Goal: Task Accomplishment & Management: Use online tool/utility

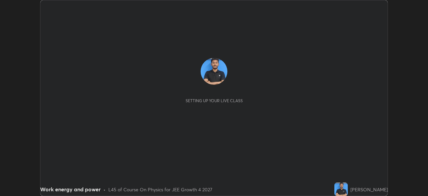
scroll to position [196, 428]
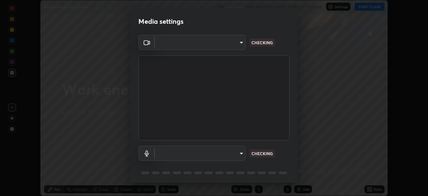
type input "f44939252cec670a7c81aafead478e6b9f15b20a1b8f1ae8dba2619045631b1c"
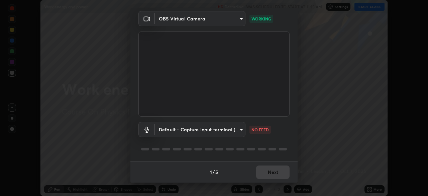
click at [220, 125] on body "Erase all Work energy and power Recording WAS SCHEDULED TO START AT 11:15 AM Se…" at bounding box center [214, 98] width 428 height 196
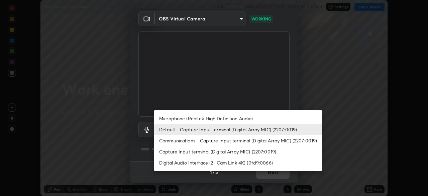
click at [223, 116] on li "Microphone (Realtek High Definition Audio)" at bounding box center [238, 118] width 168 height 11
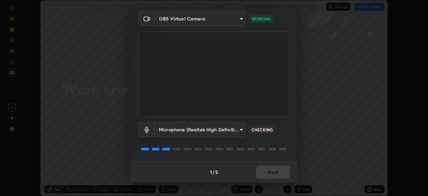
click at [223, 132] on body "Erase all Work energy and power Recording WAS SCHEDULED TO START AT 11:15 AM Se…" at bounding box center [214, 98] width 428 height 196
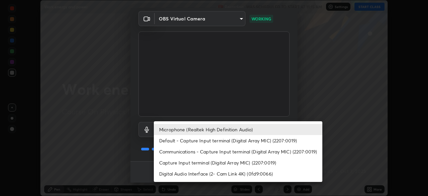
click at [216, 141] on li "Default - Capture Input terminal (Digital Array MIC) (2207:0019)" at bounding box center [238, 140] width 168 height 11
type input "default"
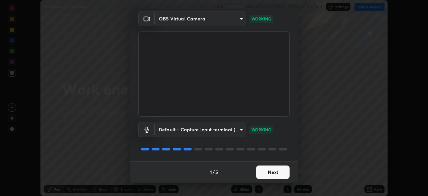
click at [263, 173] on button "Next" at bounding box center [272, 171] width 33 height 13
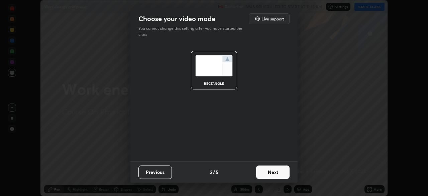
scroll to position [0, 0]
click at [263, 172] on button "Next" at bounding box center [272, 171] width 33 height 13
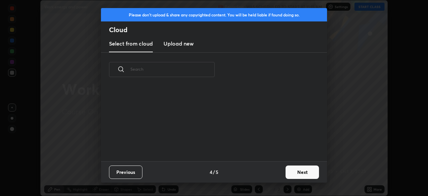
scroll to position [74, 215]
click at [288, 171] on button "Next" at bounding box center [301, 171] width 33 height 13
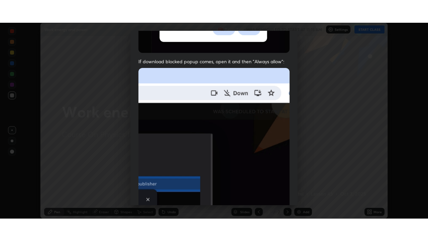
scroll to position [160, 0]
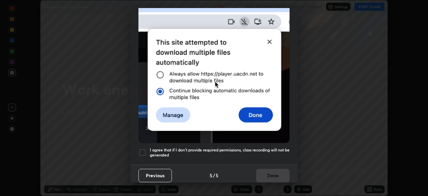
click at [145, 148] on div at bounding box center [142, 152] width 8 height 8
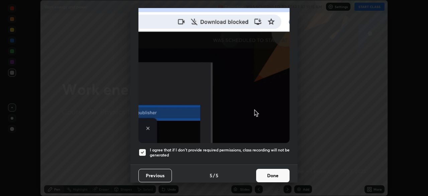
click at [268, 170] on button "Done" at bounding box center [272, 174] width 33 height 13
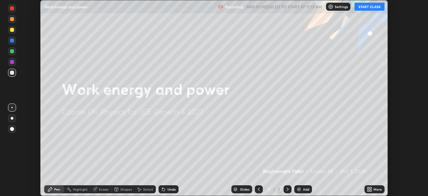
click at [370, 187] on icon at bounding box center [371, 188] width 2 height 2
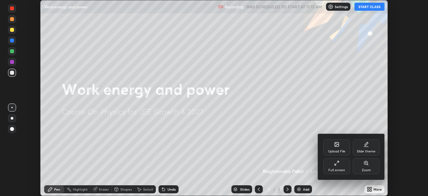
click at [338, 166] on div "Full screen" at bounding box center [336, 166] width 27 height 16
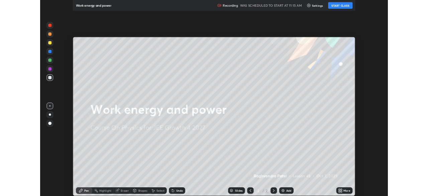
scroll to position [241, 428]
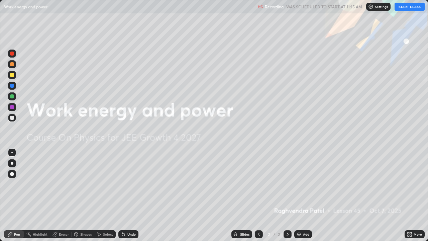
click at [402, 7] on button "START CLASS" at bounding box center [409, 7] width 30 height 8
click at [296, 195] on img at bounding box center [298, 233] width 5 height 5
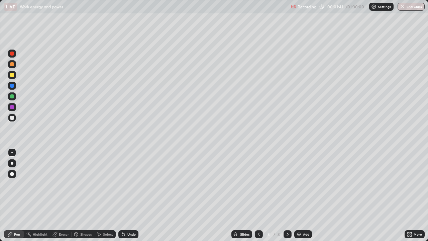
click at [133, 195] on div "Undo" at bounding box center [131, 233] width 8 height 3
click at [132, 195] on div "Undo" at bounding box center [128, 234] width 20 height 8
click at [131, 195] on div "Undo" at bounding box center [128, 234] width 20 height 8
click at [129, 195] on div "Undo" at bounding box center [128, 234] width 20 height 8
click at [130, 195] on div "Undo" at bounding box center [128, 234] width 20 height 8
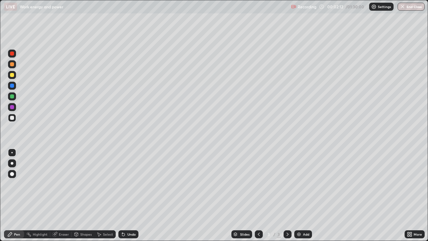
click at [15, 74] on div at bounding box center [12, 75] width 8 height 8
click at [303, 195] on div "Add" at bounding box center [303, 234] width 18 height 8
click at [16, 117] on div at bounding box center [12, 118] width 8 height 8
click at [19, 195] on div "Pen" at bounding box center [17, 233] width 6 height 3
click at [16, 72] on div at bounding box center [12, 75] width 8 height 11
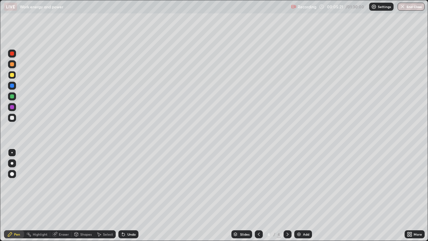
click at [14, 115] on div at bounding box center [12, 118] width 8 height 8
click at [299, 195] on img at bounding box center [298, 233] width 5 height 5
click at [89, 195] on div "Shapes" at bounding box center [85, 233] width 11 height 3
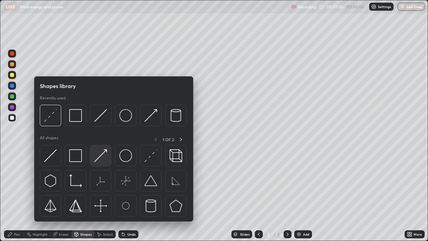
click at [101, 159] on img at bounding box center [100, 155] width 13 height 13
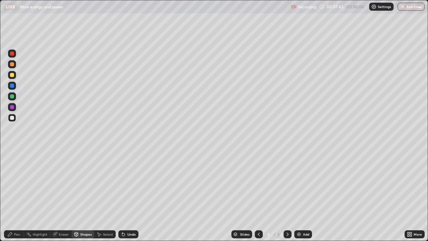
click at [85, 195] on div "Shapes" at bounding box center [83, 234] width 23 height 8
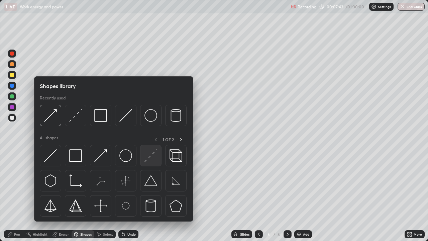
click at [148, 158] on img at bounding box center [150, 155] width 13 height 13
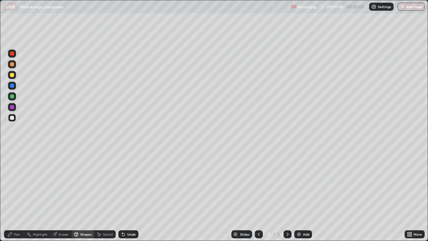
click at [16, 195] on div "Pen" at bounding box center [14, 234] width 20 height 8
click at [85, 195] on div "Shapes" at bounding box center [85, 233] width 11 height 3
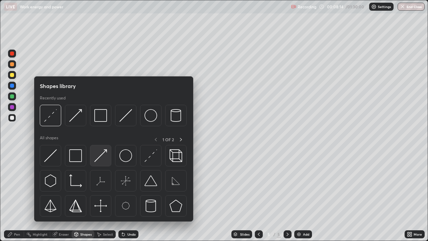
click at [105, 156] on img at bounding box center [100, 155] width 13 height 13
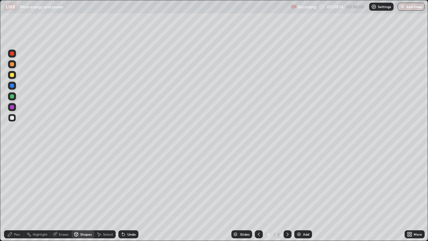
click at [12, 75] on div at bounding box center [12, 75] width 4 height 4
click at [125, 195] on div "Undo" at bounding box center [128, 234] width 20 height 8
click at [127, 195] on div "Undo" at bounding box center [128, 234] width 20 height 8
click at [85, 195] on div "Shapes" at bounding box center [85, 233] width 11 height 3
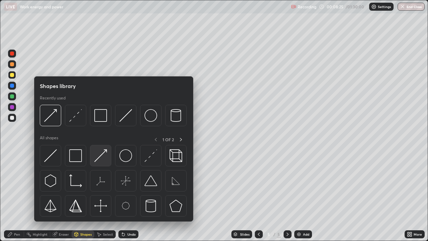
click at [98, 155] on img at bounding box center [100, 155] width 13 height 13
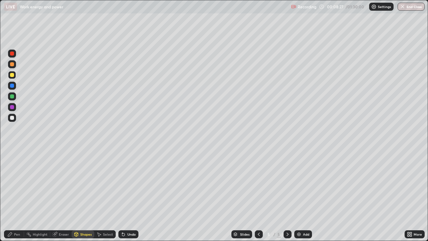
click at [13, 195] on div "Pen" at bounding box center [14, 234] width 20 height 8
click at [84, 195] on div "Shapes" at bounding box center [85, 233] width 11 height 3
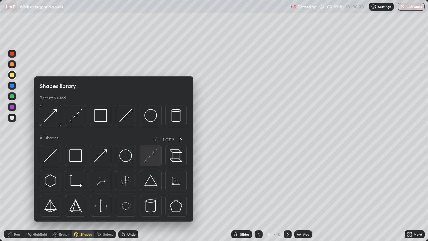
click at [147, 156] on img at bounding box center [150, 155] width 13 height 13
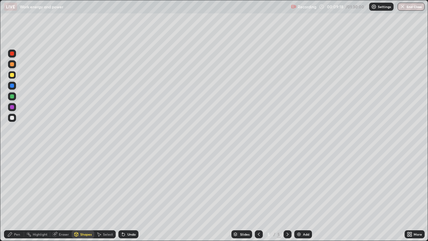
click at [86, 195] on div "Shapes" at bounding box center [83, 234] width 23 height 8
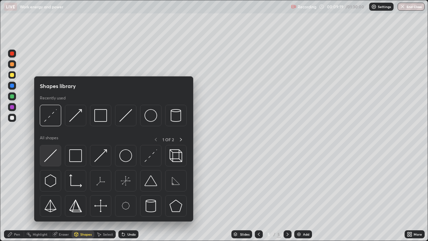
click at [58, 152] on div at bounding box center [50, 155] width 21 height 21
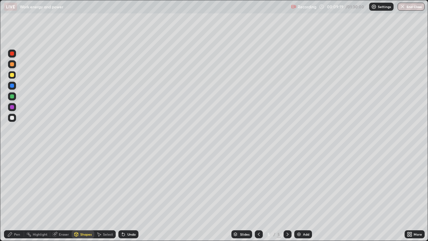
click at [15, 116] on div at bounding box center [12, 118] width 8 height 8
click at [81, 195] on div "Shapes" at bounding box center [85, 233] width 11 height 3
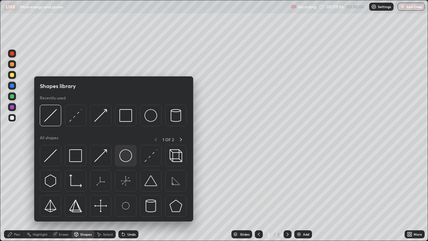
click at [125, 155] on img at bounding box center [125, 155] width 13 height 13
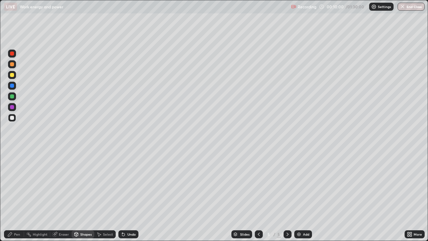
click at [126, 195] on div "Undo" at bounding box center [128, 234] width 20 height 8
click at [105, 195] on div "Select" at bounding box center [108, 233] width 10 height 3
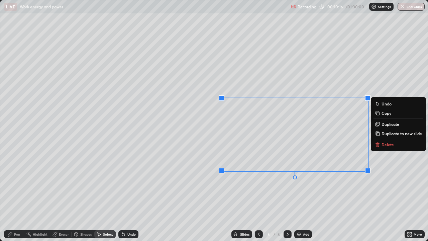
click at [267, 195] on div "0 ° Undo Copy Duplicate Duplicate to new slide Delete" at bounding box center [213, 120] width 427 height 240
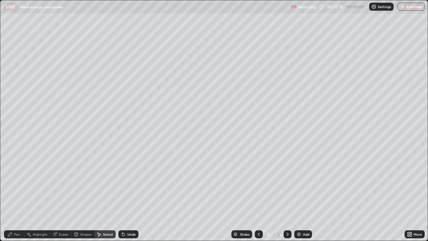
click at [85, 195] on div "Shapes" at bounding box center [85, 233] width 11 height 3
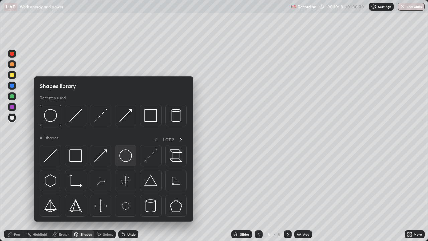
click at [128, 155] on img at bounding box center [125, 155] width 13 height 13
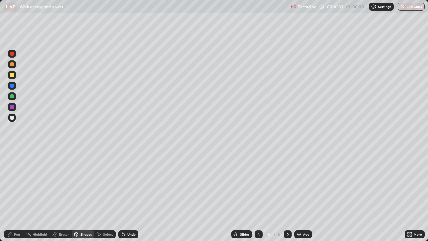
click at [109, 195] on div "Select" at bounding box center [108, 233] width 10 height 3
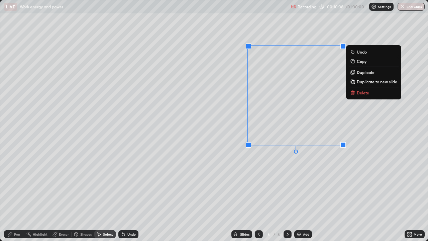
click at [339, 174] on div "0 ° Undo Copy Duplicate Duplicate to new slide Delete" at bounding box center [213, 120] width 427 height 240
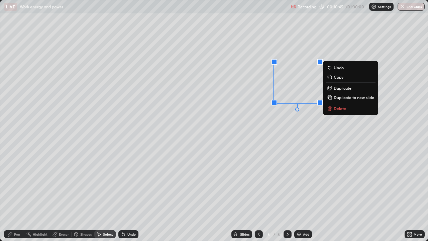
click at [333, 188] on div "0 ° Undo Copy Duplicate Duplicate to new slide Delete" at bounding box center [213, 120] width 427 height 240
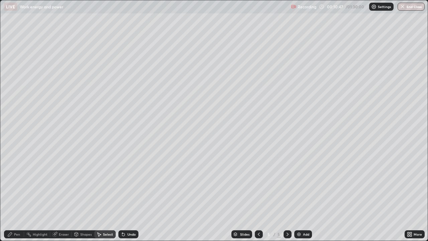
click at [293, 171] on div "0 ° Undo Copy Duplicate Duplicate to new slide Delete" at bounding box center [213, 120] width 427 height 240
click at [289, 172] on div "0 ° Undo Copy Duplicate Duplicate to new slide Delete" at bounding box center [213, 120] width 427 height 240
click at [84, 195] on div "Shapes" at bounding box center [85, 233] width 11 height 3
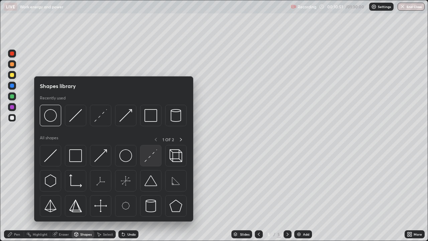
click at [155, 153] on img at bounding box center [150, 155] width 13 height 13
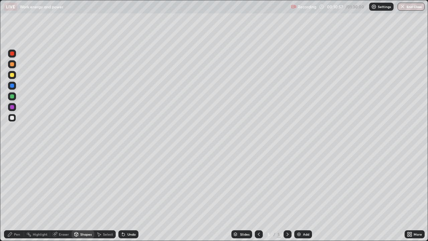
click at [17, 195] on div "Pen" at bounding box center [17, 233] width 6 height 3
click at [14, 75] on div at bounding box center [12, 75] width 8 height 8
click at [304, 195] on div "Add" at bounding box center [306, 233] width 6 height 3
click at [89, 195] on div "Shapes" at bounding box center [85, 233] width 11 height 3
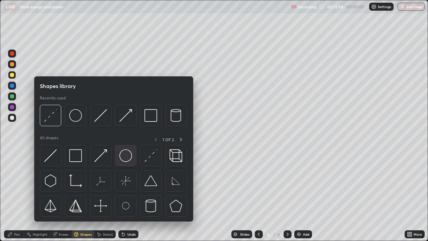
click at [130, 156] on img at bounding box center [125, 155] width 13 height 13
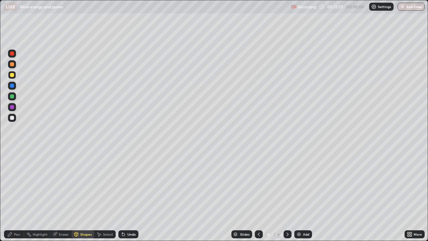
click at [16, 117] on div at bounding box center [12, 118] width 8 height 8
click at [258, 195] on icon at bounding box center [258, 233] width 5 height 5
click at [287, 195] on icon at bounding box center [287, 233] width 5 height 5
click at [87, 195] on div "Shapes" at bounding box center [85, 233] width 11 height 3
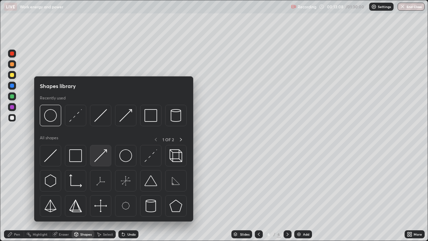
click at [100, 156] on img at bounding box center [100, 155] width 13 height 13
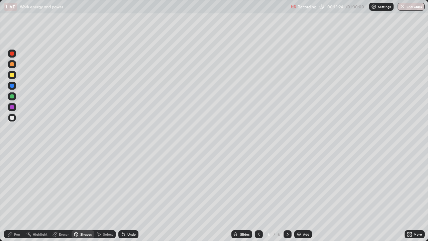
click at [14, 195] on div "Pen" at bounding box center [17, 233] width 6 height 3
click at [15, 76] on div at bounding box center [12, 75] width 8 height 8
click at [257, 195] on div at bounding box center [259, 233] width 8 height 13
click at [258, 195] on icon at bounding box center [258, 233] width 5 height 5
click at [286, 195] on icon at bounding box center [287, 233] width 2 height 3
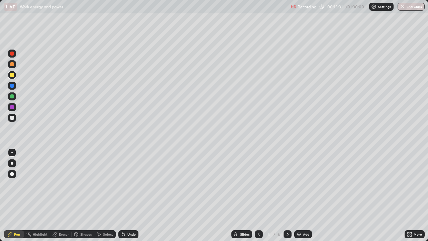
click at [286, 195] on icon at bounding box center [287, 233] width 5 height 5
click at [287, 195] on icon at bounding box center [287, 233] width 2 height 3
click at [258, 195] on icon at bounding box center [258, 233] width 5 height 5
click at [287, 195] on icon at bounding box center [287, 233] width 5 height 5
click at [134, 195] on div "Undo" at bounding box center [131, 233] width 8 height 3
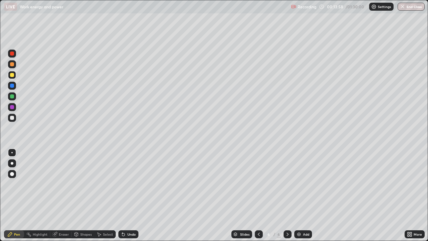
click at [127, 195] on div "Undo" at bounding box center [131, 233] width 8 height 3
click at [124, 195] on div "Undo" at bounding box center [127, 233] width 23 height 13
click at [124, 195] on icon at bounding box center [123, 233] width 5 height 5
click at [122, 195] on icon at bounding box center [122, 232] width 1 height 1
click at [258, 195] on icon at bounding box center [258, 233] width 5 height 5
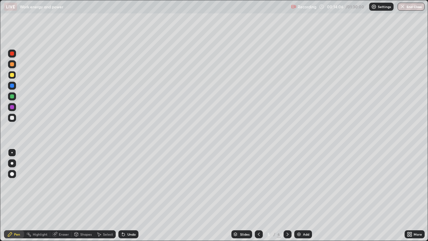
click at [286, 195] on icon at bounding box center [287, 233] width 5 height 5
click at [87, 195] on div "Shapes" at bounding box center [85, 233] width 11 height 3
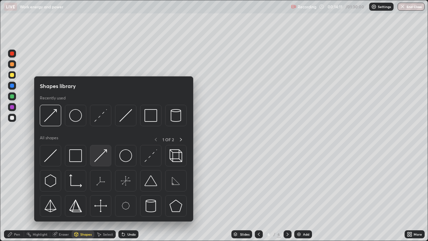
click at [98, 156] on img at bounding box center [100, 155] width 13 height 13
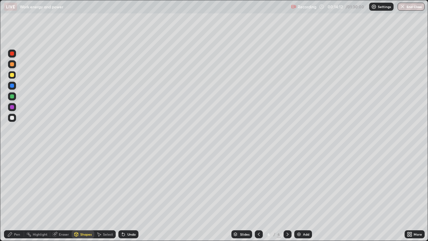
click at [14, 97] on div at bounding box center [12, 96] width 8 height 8
click at [258, 195] on icon at bounding box center [258, 233] width 5 height 5
click at [287, 195] on icon at bounding box center [287, 233] width 5 height 5
click at [122, 195] on icon at bounding box center [123, 234] width 3 height 3
click at [18, 195] on div "Pen" at bounding box center [17, 233] width 6 height 3
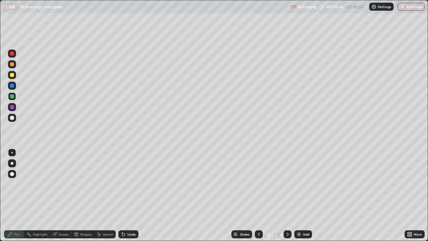
click at [86, 195] on div "Shapes" at bounding box center [85, 233] width 11 height 3
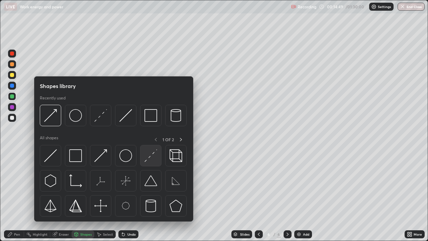
click at [151, 156] on img at bounding box center [150, 155] width 13 height 13
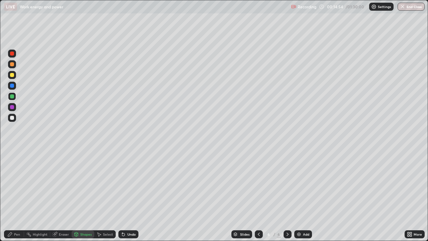
click at [15, 195] on div "Pen" at bounding box center [17, 233] width 6 height 3
click at [86, 195] on div "Shapes" at bounding box center [85, 233] width 11 height 3
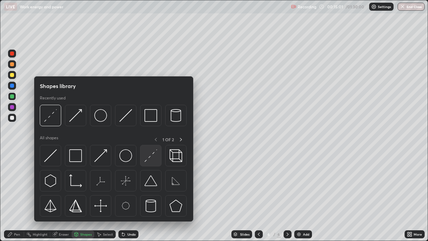
click at [151, 155] on img at bounding box center [150, 155] width 13 height 13
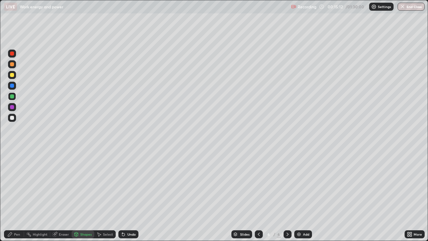
click at [20, 195] on div "Pen" at bounding box center [17, 233] width 6 height 3
click at [65, 195] on div "Eraser" at bounding box center [64, 233] width 10 height 3
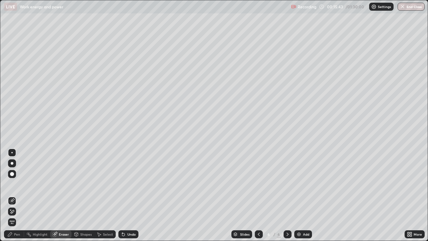
click at [82, 195] on div "Shapes" at bounding box center [85, 233] width 11 height 3
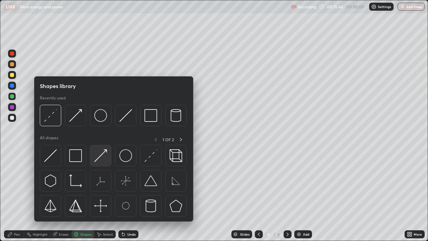
click at [104, 155] on img at bounding box center [100, 155] width 13 height 13
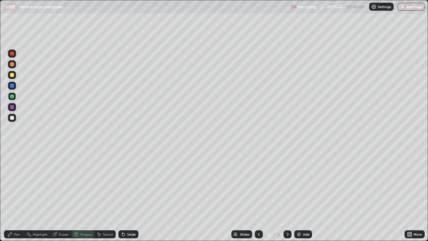
click at [16, 75] on div at bounding box center [12, 75] width 8 height 8
click at [15, 195] on div "Pen" at bounding box center [17, 233] width 6 height 3
click at [84, 195] on div "Shapes" at bounding box center [85, 233] width 11 height 3
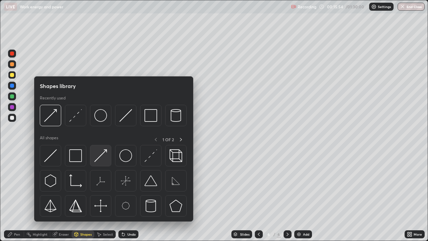
click at [102, 155] on img at bounding box center [100, 155] width 13 height 13
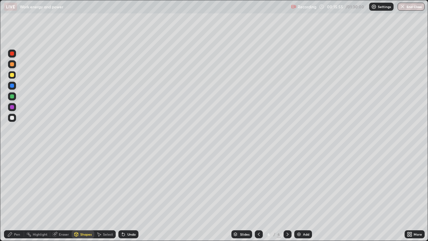
click at [15, 97] on div at bounding box center [12, 96] width 8 height 8
click at [21, 195] on div "Pen" at bounding box center [14, 234] width 20 height 8
click at [66, 195] on div "Eraser" at bounding box center [64, 233] width 10 height 3
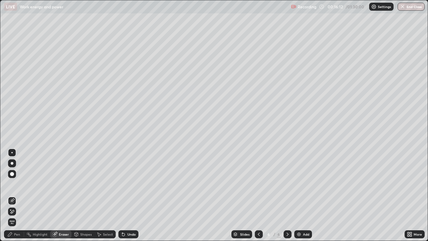
click at [18, 195] on div "Pen" at bounding box center [17, 233] width 6 height 3
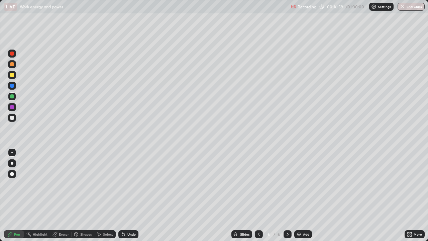
click at [128, 195] on div "Undo" at bounding box center [128, 234] width 20 height 8
click at [130, 195] on div "Undo" at bounding box center [131, 233] width 8 height 3
click at [130, 195] on div "Undo" at bounding box center [128, 234] width 20 height 8
click at [86, 195] on div "Shapes" at bounding box center [85, 233] width 11 height 3
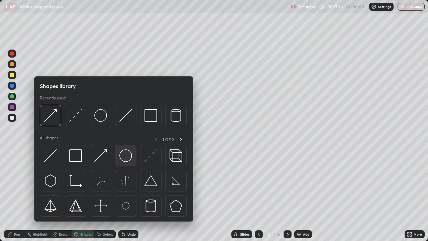
click at [131, 159] on img at bounding box center [125, 155] width 13 height 13
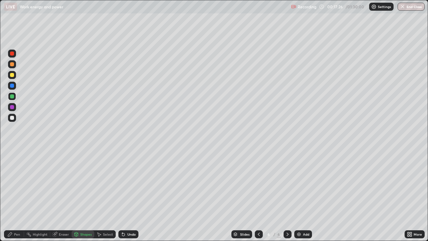
click at [15, 120] on div at bounding box center [12, 118] width 8 height 8
click at [87, 195] on div "Shapes" at bounding box center [85, 233] width 11 height 3
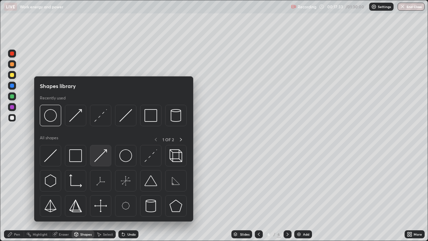
click at [102, 158] on img at bounding box center [100, 155] width 13 height 13
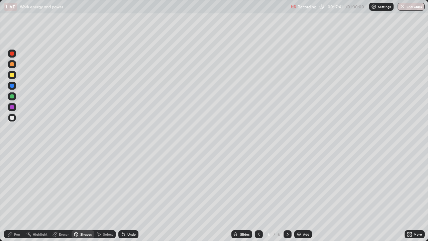
click at [16, 195] on div "Pen" at bounding box center [17, 233] width 6 height 3
click at [131, 195] on div "Undo" at bounding box center [131, 233] width 8 height 3
click at [127, 195] on div "Undo" at bounding box center [131, 233] width 8 height 3
click at [300, 195] on img at bounding box center [298, 233] width 5 height 5
click at [261, 195] on div at bounding box center [259, 234] width 8 height 8
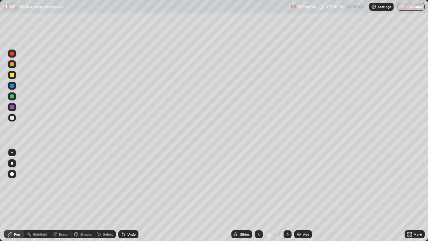
click at [258, 195] on div at bounding box center [259, 233] width 8 height 13
click at [285, 195] on div at bounding box center [287, 234] width 8 height 8
click at [258, 195] on icon at bounding box center [258, 233] width 5 height 5
click at [287, 195] on icon at bounding box center [287, 233] width 5 height 5
click at [260, 195] on div at bounding box center [259, 234] width 8 height 8
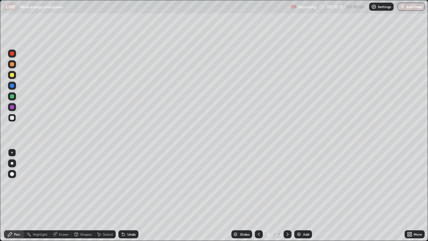
click at [286, 195] on icon at bounding box center [287, 233] width 2 height 3
click at [287, 195] on icon at bounding box center [287, 233] width 5 height 5
click at [307, 195] on div "Add" at bounding box center [303, 234] width 18 height 8
click at [84, 195] on div "Shapes" at bounding box center [85, 233] width 11 height 3
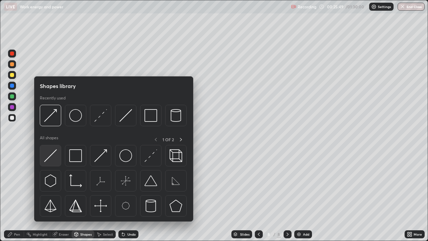
click at [52, 157] on img at bounding box center [50, 155] width 13 height 13
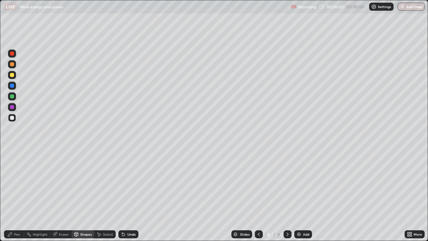
click at [19, 195] on div "Pen" at bounding box center [17, 233] width 6 height 3
click at [12, 75] on div at bounding box center [12, 75] width 4 height 4
click at [66, 195] on div "Eraser" at bounding box center [60, 234] width 21 height 8
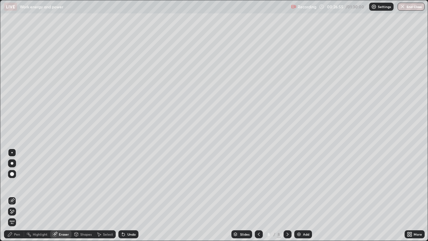
click at [19, 195] on div "Pen" at bounding box center [17, 233] width 6 height 3
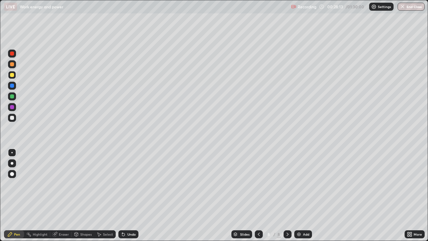
click at [302, 195] on div "Add" at bounding box center [303, 234] width 18 height 8
click at [15, 117] on div at bounding box center [12, 118] width 8 height 8
click at [301, 195] on div "Add" at bounding box center [303, 234] width 18 height 8
click at [128, 195] on div "Undo" at bounding box center [131, 233] width 8 height 3
click at [411, 195] on icon at bounding box center [411, 233] width 2 height 2
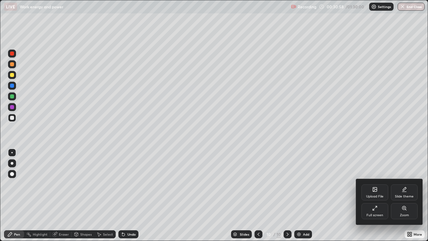
click at [370, 195] on div "Full screen" at bounding box center [374, 211] width 27 height 16
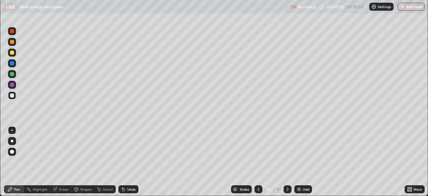
scroll to position [33226, 32993]
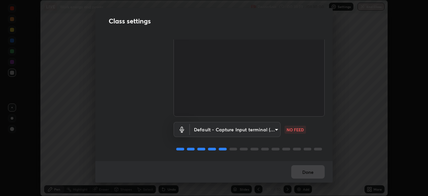
scroll to position [30, 0]
click at [260, 129] on body "Erase all LIVE Work energy and power Recording 00:31:23 / 01:30:00 Settings End…" at bounding box center [214, 98] width 428 height 196
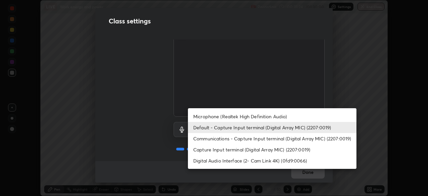
click at [252, 117] on li "Microphone (Realtek High Definition Audio)" at bounding box center [272, 116] width 168 height 11
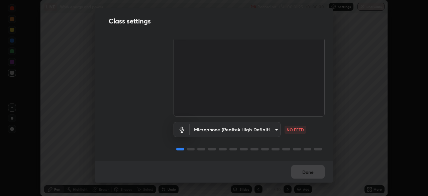
click at [248, 130] on body "Erase all LIVE Work energy and power Recording 00:31:25 / 01:30:00 Settings End…" at bounding box center [214, 98] width 428 height 196
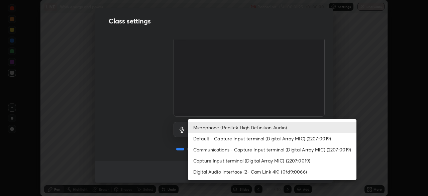
click at [244, 143] on li "Default - Capture Input terminal (Digital Array MIC) (2207:0019)" at bounding box center [272, 138] width 168 height 11
type input "default"
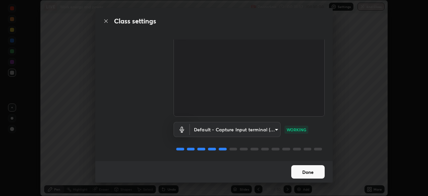
click at [308, 169] on button "Done" at bounding box center [307, 171] width 33 height 13
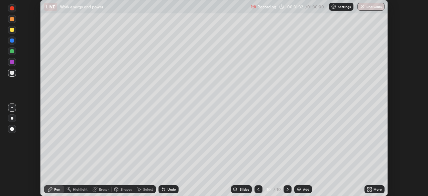
click at [307, 168] on button "Done" at bounding box center [307, 171] width 33 height 13
click at [370, 186] on div "More" at bounding box center [374, 189] width 20 height 8
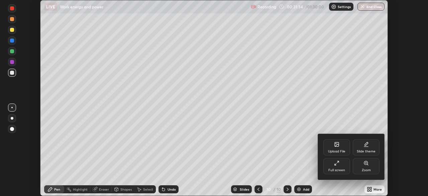
click at [343, 166] on div "Full screen" at bounding box center [336, 166] width 27 height 16
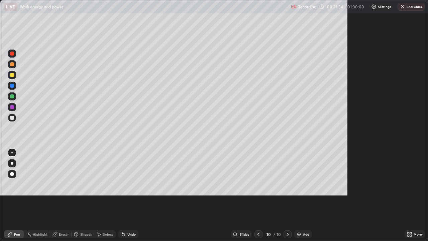
scroll to position [241, 428]
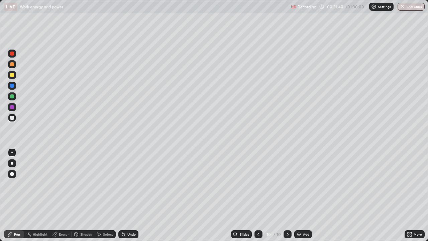
click at [83, 195] on div "Shapes" at bounding box center [85, 233] width 11 height 3
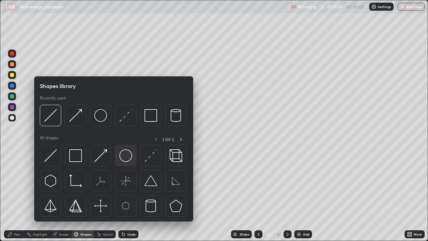
click at [125, 158] on img at bounding box center [125, 155] width 13 height 13
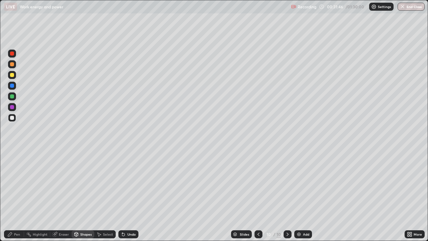
click at [82, 195] on div "Shapes" at bounding box center [85, 233] width 11 height 3
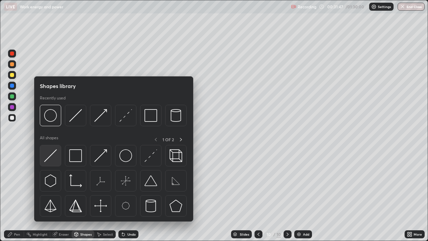
click at [56, 159] on img at bounding box center [50, 155] width 13 height 13
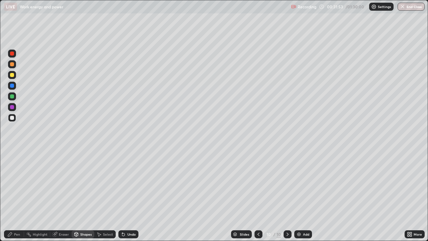
click at [18, 195] on div "Pen" at bounding box center [17, 233] width 6 height 3
click at [308, 195] on div "Add" at bounding box center [303, 234] width 18 height 8
click at [79, 195] on div "Shapes" at bounding box center [83, 234] width 23 height 8
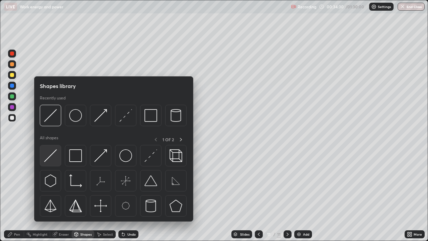
click at [58, 155] on div at bounding box center [50, 155] width 21 height 21
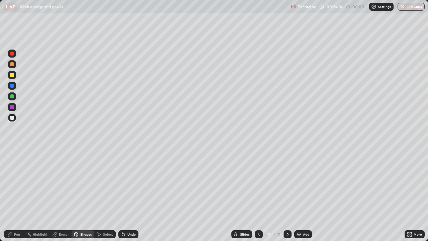
click at [21, 195] on div "Pen" at bounding box center [14, 234] width 20 height 8
click at [15, 76] on div at bounding box center [12, 75] width 8 height 8
click at [131, 195] on div "Undo" at bounding box center [131, 233] width 8 height 3
click at [130, 195] on div "Undo" at bounding box center [131, 233] width 8 height 3
click at [15, 117] on div at bounding box center [12, 118] width 8 height 8
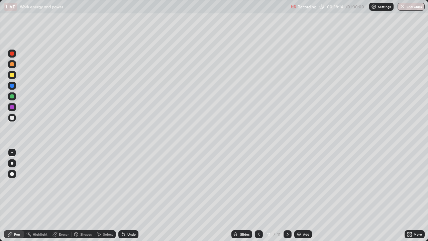
click at [131, 195] on div "Undo" at bounding box center [131, 233] width 8 height 3
click at [128, 195] on div "Undo" at bounding box center [131, 233] width 8 height 3
click at [296, 195] on img at bounding box center [298, 233] width 5 height 5
click at [128, 195] on div "Undo" at bounding box center [128, 234] width 20 height 8
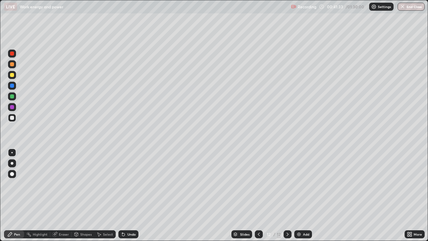
click at [128, 195] on div "Undo" at bounding box center [128, 234] width 20 height 8
click at [125, 195] on div "Undo" at bounding box center [128, 234] width 20 height 8
click at [130, 195] on div "Undo" at bounding box center [128, 234] width 20 height 8
click at [130, 195] on div "Undo" at bounding box center [131, 233] width 8 height 3
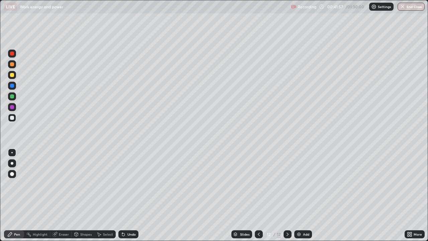
click at [131, 195] on div "Undo" at bounding box center [131, 233] width 8 height 3
click at [132, 195] on div "Undo" at bounding box center [128, 234] width 20 height 8
click at [134, 195] on div "Undo" at bounding box center [131, 233] width 8 height 3
click at [133, 195] on div "Undo" at bounding box center [128, 234] width 20 height 8
click at [297, 195] on img at bounding box center [298, 233] width 5 height 5
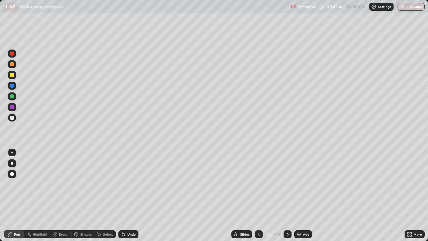
click at [15, 76] on div at bounding box center [12, 75] width 8 height 8
click at [15, 118] on div at bounding box center [12, 118] width 8 height 8
click at [57, 195] on div "Eraser" at bounding box center [60, 234] width 21 height 8
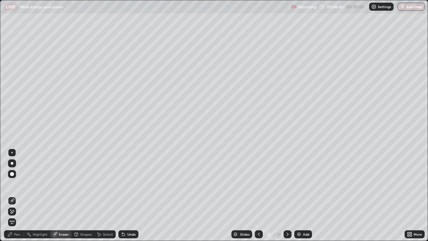
click at [12, 195] on icon at bounding box center [9, 233] width 5 height 5
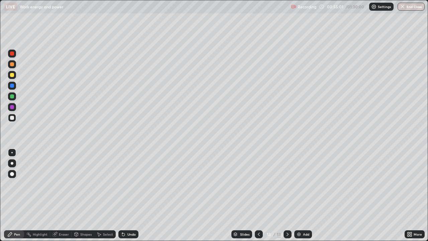
click at [304, 195] on div "Add" at bounding box center [306, 233] width 6 height 3
click at [16, 75] on div at bounding box center [12, 75] width 8 height 8
click at [86, 195] on div "Shapes" at bounding box center [85, 233] width 11 height 3
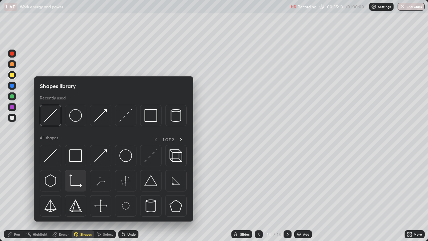
click at [77, 181] on img at bounding box center [75, 180] width 13 height 13
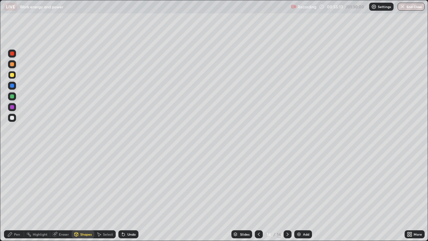
click at [15, 119] on div at bounding box center [12, 118] width 8 height 8
click at [81, 195] on div "Shapes" at bounding box center [85, 233] width 11 height 3
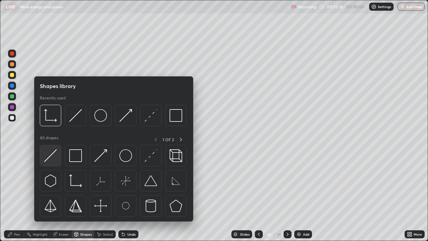
click at [51, 157] on img at bounding box center [50, 155] width 13 height 13
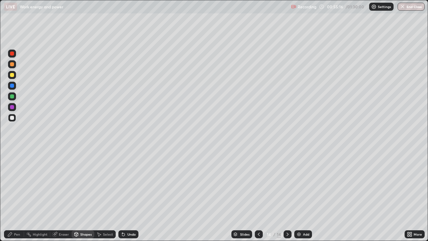
click at [14, 75] on div at bounding box center [12, 75] width 8 height 8
click at [14, 195] on div "Pen" at bounding box center [14, 234] width 20 height 8
click at [59, 195] on div "Eraser" at bounding box center [64, 233] width 10 height 3
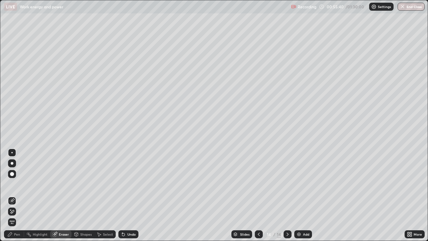
click at [18, 195] on div "Pen" at bounding box center [17, 233] width 6 height 3
click at [16, 195] on div "Pen" at bounding box center [17, 233] width 6 height 3
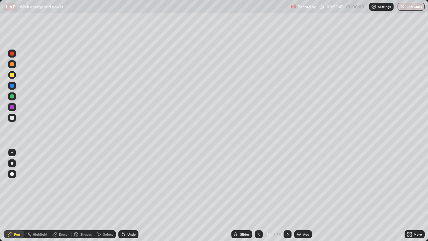
click at [123, 195] on icon at bounding box center [123, 234] width 3 height 3
click at [126, 195] on div "Undo" at bounding box center [128, 234] width 20 height 8
click at [14, 118] on div at bounding box center [12, 118] width 4 height 4
click at [59, 195] on div "Eraser" at bounding box center [64, 233] width 10 height 3
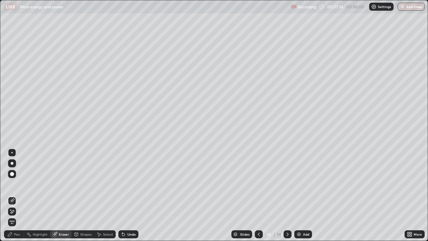
click at [8, 195] on icon at bounding box center [9, 233] width 5 height 5
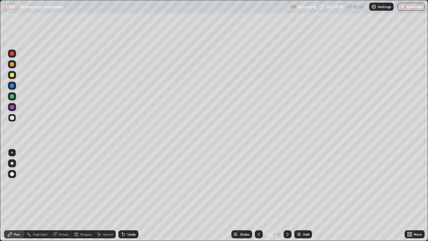
click at [15, 117] on div at bounding box center [12, 118] width 8 height 8
click at [303, 195] on div "Add" at bounding box center [303, 234] width 18 height 8
click at [133, 195] on div "Undo" at bounding box center [131, 233] width 8 height 3
click at [131, 195] on div "Undo" at bounding box center [131, 233] width 8 height 3
click at [130, 195] on div "Undo" at bounding box center [131, 233] width 8 height 3
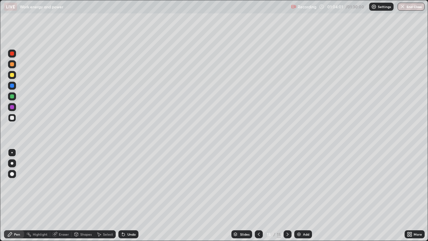
click at [258, 195] on icon at bounding box center [258, 233] width 5 height 5
click at [287, 195] on icon at bounding box center [287, 233] width 5 height 5
click at [133, 195] on div "Undo" at bounding box center [128, 234] width 20 height 8
click at [129, 195] on div "Undo" at bounding box center [131, 233] width 8 height 3
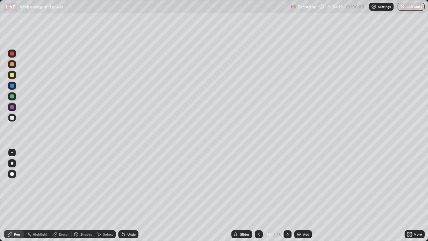
click at [129, 195] on div "Undo" at bounding box center [131, 233] width 8 height 3
click at [134, 195] on div "Undo" at bounding box center [131, 233] width 8 height 3
click at [259, 195] on div at bounding box center [259, 233] width 8 height 13
click at [285, 195] on icon at bounding box center [287, 233] width 5 height 5
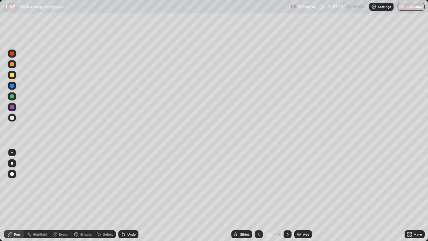
click at [304, 195] on div "Add" at bounding box center [303, 234] width 18 height 8
click at [81, 195] on div "Shapes" at bounding box center [85, 233] width 11 height 3
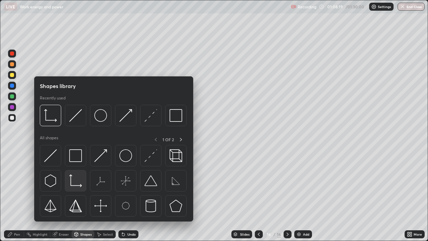
click at [79, 186] on img at bounding box center [75, 180] width 13 height 13
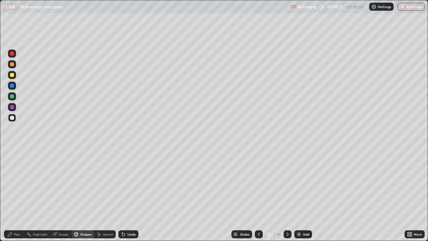
click at [23, 195] on div "Pen" at bounding box center [14, 234] width 20 height 8
click at [80, 195] on div "Shapes" at bounding box center [83, 234] width 23 height 8
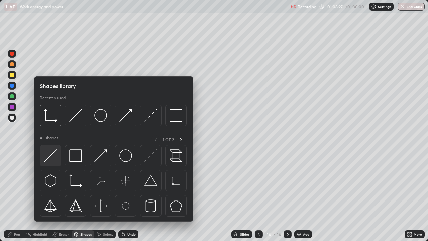
click at [55, 160] on img at bounding box center [50, 155] width 13 height 13
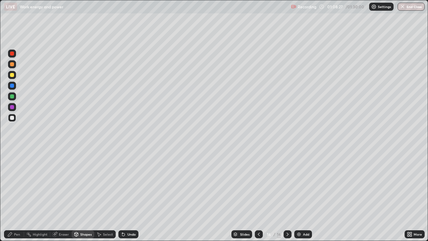
click at [15, 76] on div at bounding box center [12, 75] width 8 height 8
click at [15, 195] on div "Pen" at bounding box center [17, 233] width 6 height 3
click at [14, 116] on div at bounding box center [12, 118] width 8 height 8
click at [134, 195] on div "Undo" at bounding box center [128, 234] width 20 height 8
click at [132, 195] on div "Undo" at bounding box center [128, 234] width 20 height 8
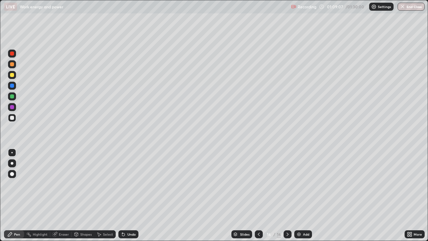
click at [82, 195] on div "Shapes" at bounding box center [85, 233] width 11 height 3
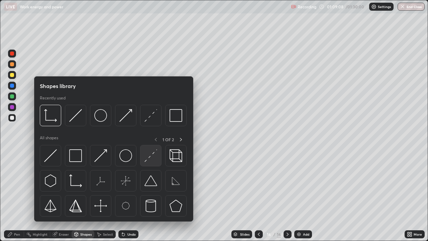
click at [149, 160] on img at bounding box center [150, 155] width 13 height 13
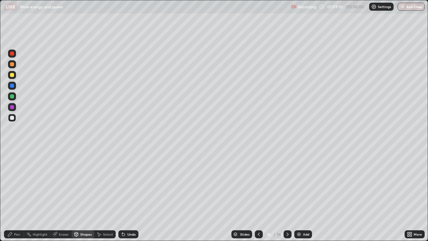
click at [17, 195] on div "Pen" at bounding box center [17, 233] width 6 height 3
click at [126, 195] on div "Undo" at bounding box center [128, 234] width 20 height 8
click at [125, 195] on div "Undo" at bounding box center [128, 234] width 20 height 8
click at [128, 195] on div "Undo" at bounding box center [131, 233] width 8 height 3
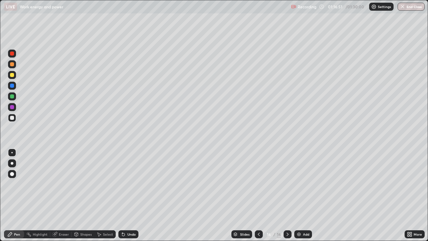
click at [301, 195] on div "Add" at bounding box center [303, 234] width 18 height 8
click at [259, 195] on icon at bounding box center [259, 233] width 2 height 3
click at [288, 195] on div at bounding box center [287, 234] width 8 height 8
click at [261, 195] on div at bounding box center [259, 233] width 8 height 13
click at [290, 195] on div at bounding box center [287, 234] width 8 height 8
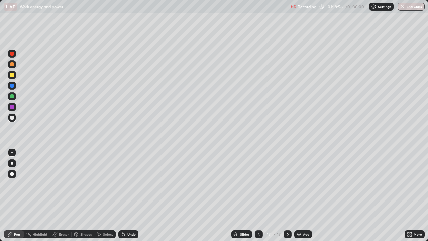
click at [259, 195] on icon at bounding box center [258, 233] width 5 height 5
click at [286, 195] on icon at bounding box center [287, 233] width 2 height 3
click at [304, 195] on div "Add" at bounding box center [306, 233] width 6 height 3
click at [12, 173] on div at bounding box center [12, 174] width 4 height 4
click at [12, 152] on div at bounding box center [11, 152] width 1 height 1
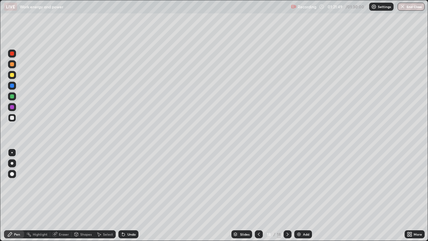
click at [15, 195] on div "Pen" at bounding box center [17, 233] width 6 height 3
click at [16, 72] on div at bounding box center [12, 75] width 8 height 8
click at [89, 195] on div "Shapes" at bounding box center [85, 233] width 11 height 3
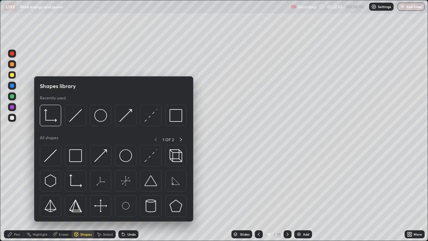
click at [14, 117] on div at bounding box center [12, 118] width 8 height 8
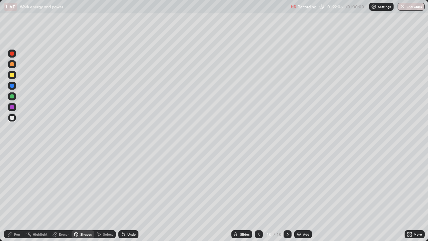
click at [88, 195] on div "Shapes" at bounding box center [85, 233] width 11 height 3
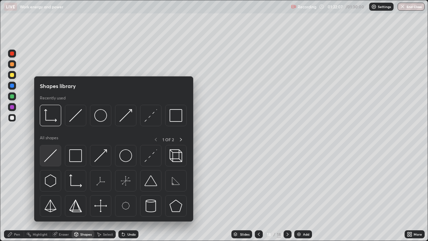
click at [54, 158] on img at bounding box center [50, 155] width 13 height 13
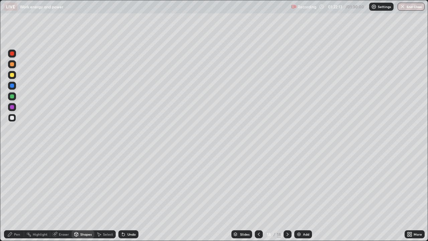
click at [18, 195] on div "Pen" at bounding box center [17, 233] width 6 height 3
click at [20, 195] on div "Pen" at bounding box center [14, 234] width 20 height 8
click at [88, 195] on div "Shapes" at bounding box center [85, 233] width 11 height 3
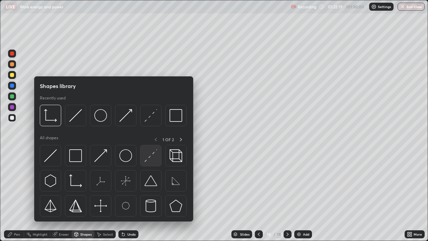
click at [155, 156] on img at bounding box center [150, 155] width 13 height 13
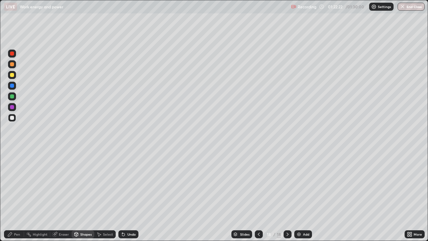
click at [19, 195] on div "Pen" at bounding box center [17, 233] width 6 height 3
click at [89, 195] on div "Shapes" at bounding box center [85, 233] width 11 height 3
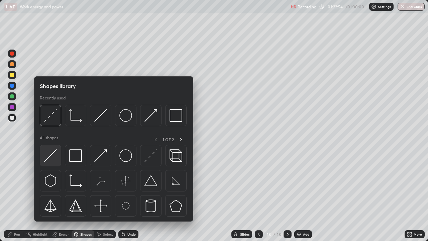
click at [57, 153] on img at bounding box center [50, 155] width 13 height 13
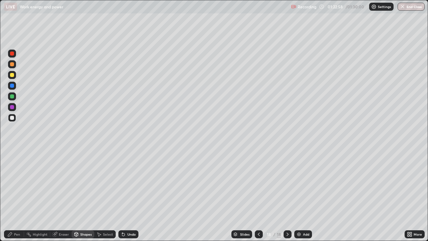
click at [86, 195] on div "Shapes" at bounding box center [83, 234] width 23 height 8
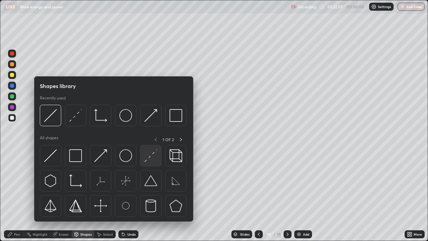
click at [152, 155] on img at bounding box center [150, 155] width 13 height 13
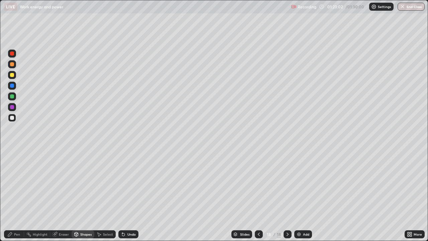
click at [17, 195] on div "Pen" at bounding box center [17, 233] width 6 height 3
click at [15, 75] on div at bounding box center [12, 75] width 8 height 8
click at [132, 195] on div "Undo" at bounding box center [131, 233] width 8 height 3
click at [134, 195] on div "Undo" at bounding box center [131, 233] width 8 height 3
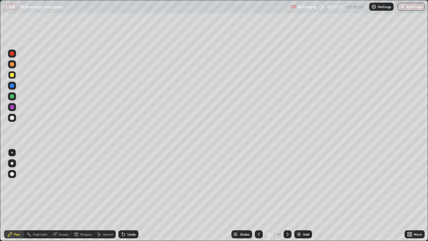
click at [90, 195] on div "Shapes" at bounding box center [85, 233] width 11 height 3
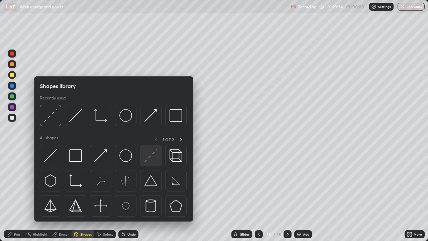
click at [154, 160] on img at bounding box center [150, 155] width 13 height 13
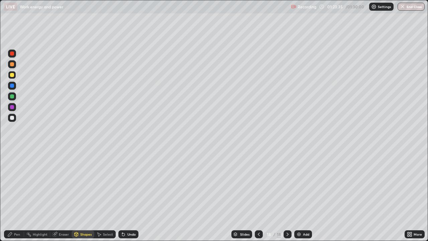
click at [15, 93] on div at bounding box center [12, 96] width 8 height 8
click at [19, 195] on div "Pen" at bounding box center [17, 233] width 6 height 3
click at [15, 117] on div at bounding box center [12, 118] width 8 height 8
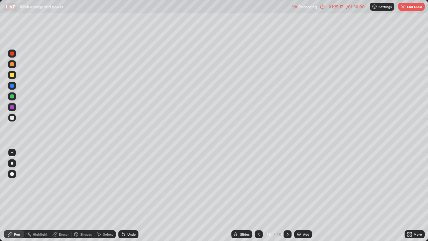
click at [131, 195] on div "Undo" at bounding box center [131, 233] width 8 height 3
click at [129, 195] on div "Undo" at bounding box center [131, 233] width 8 height 3
click at [12, 74] on div at bounding box center [12, 75] width 4 height 4
click at [131, 195] on div "Undo" at bounding box center [128, 234] width 20 height 8
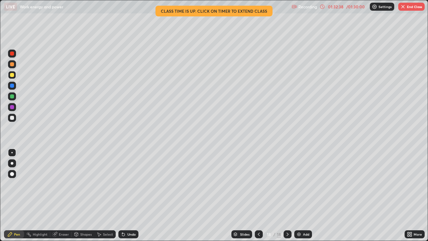
click at [402, 5] on img "button" at bounding box center [402, 6] width 5 height 5
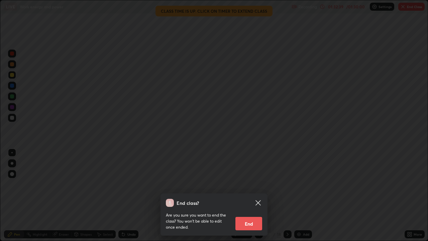
click at [247, 195] on button "End" at bounding box center [248, 223] width 27 height 13
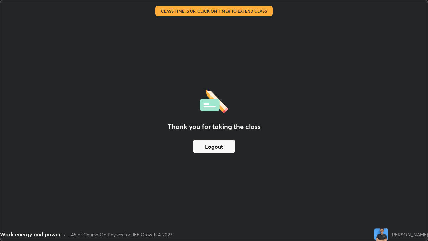
click at [215, 147] on button "Logout" at bounding box center [214, 145] width 42 height 13
